Goal: Task Accomplishment & Management: Manage account settings

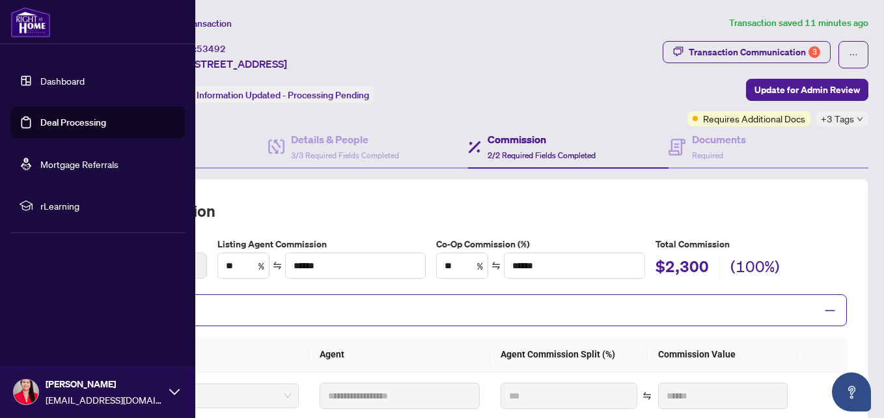
click at [40, 80] on link "Dashboard" at bounding box center [62, 81] width 44 height 12
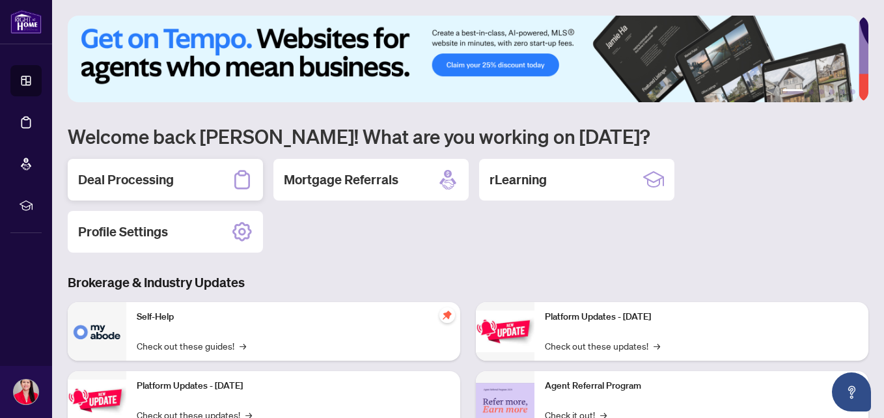
click at [157, 189] on div "Deal Processing" at bounding box center [165, 180] width 195 height 42
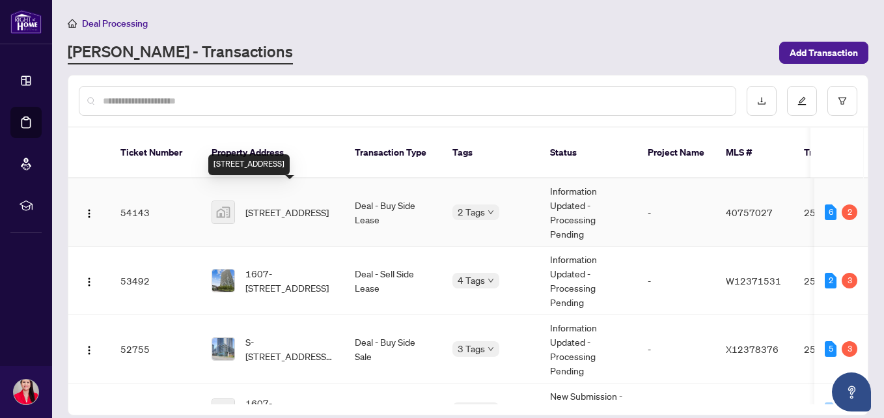
click at [277, 281] on td "1607-[STREET_ADDRESS]" at bounding box center [272, 281] width 143 height 68
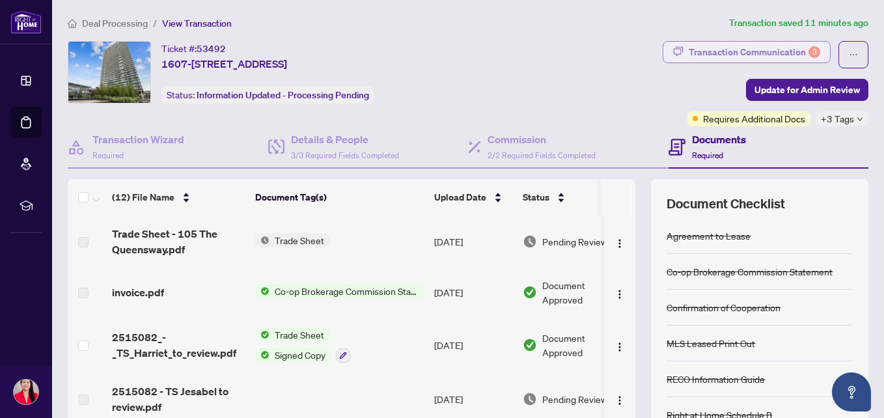
click at [716, 51] on div "Transaction Communication 3" at bounding box center [755, 52] width 132 height 21
type textarea "**********"
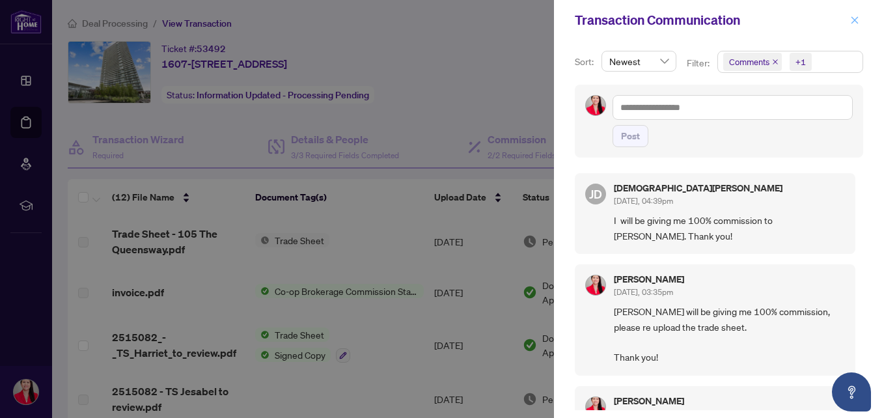
click at [861, 22] on button "button" at bounding box center [855, 20] width 17 height 16
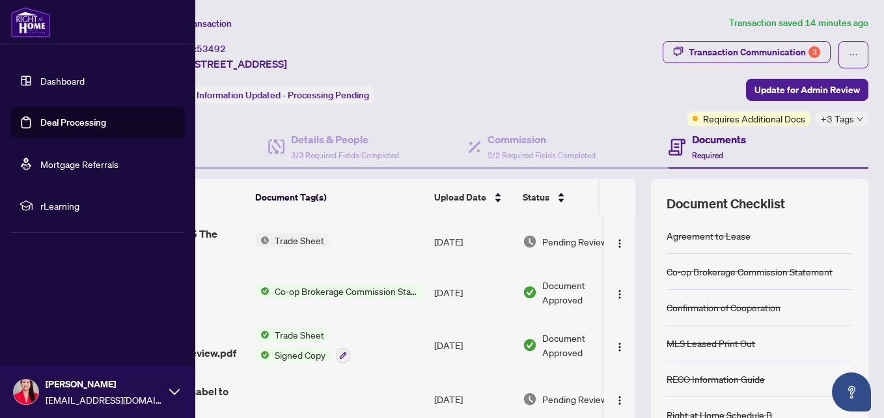
click at [40, 77] on link "Dashboard" at bounding box center [62, 81] width 44 height 12
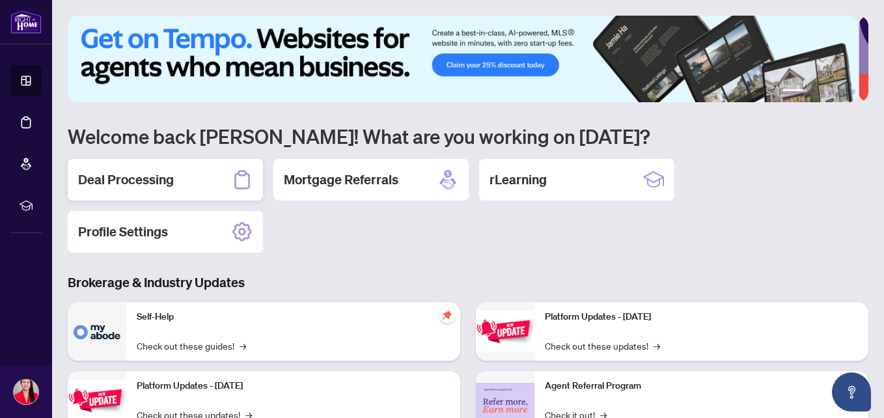
click at [118, 184] on h2 "Deal Processing" at bounding box center [126, 180] width 96 height 18
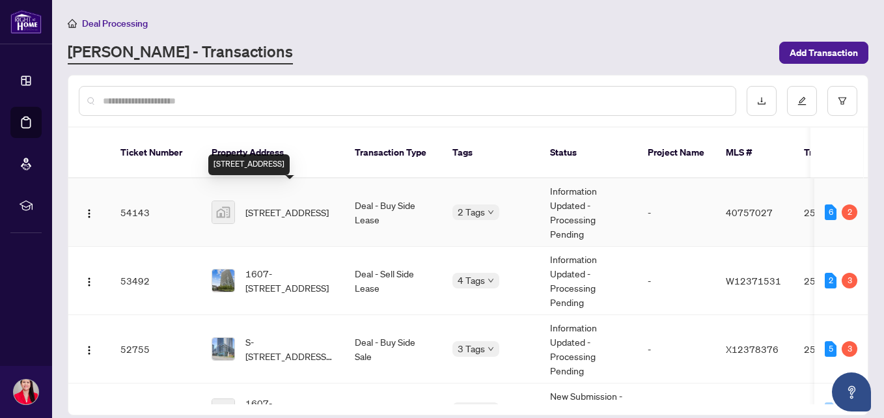
click at [275, 205] on span "[STREET_ADDRESS]" at bounding box center [286, 212] width 83 height 14
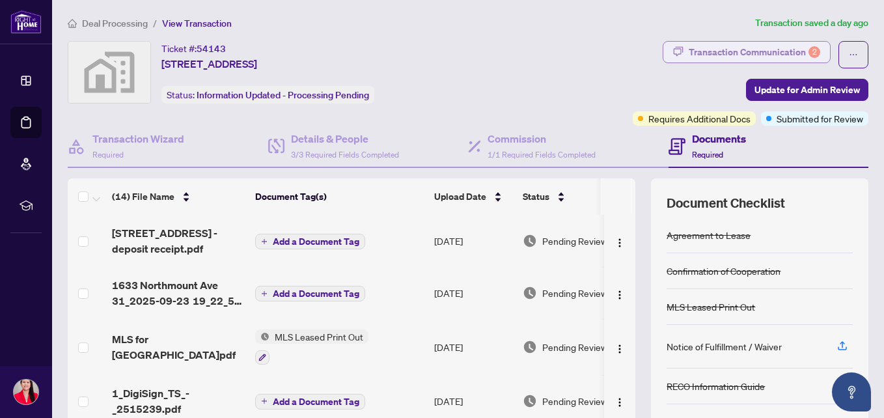
click at [729, 55] on div "Transaction Communication 2" at bounding box center [755, 52] width 132 height 21
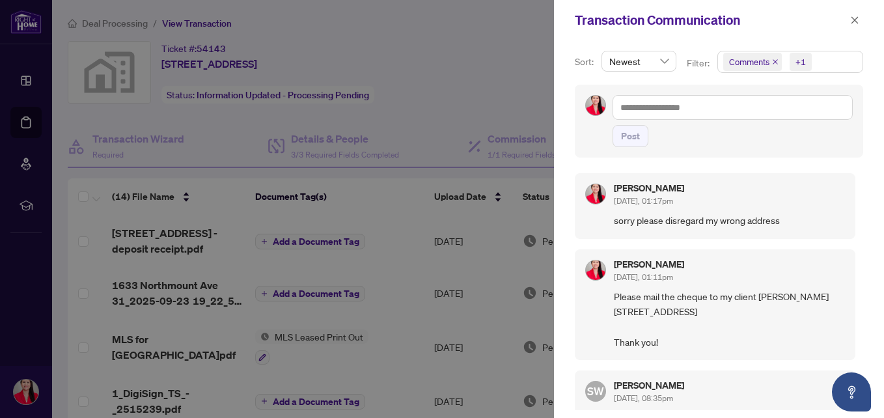
click at [453, 98] on div at bounding box center [442, 209] width 884 height 418
